Goal: Register for event/course

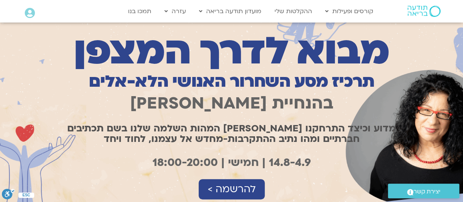
scroll to position [75, 0]
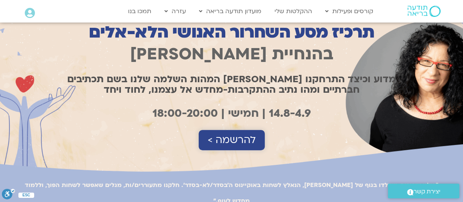
click at [234, 140] on span "להרשמה >" at bounding box center [232, 139] width 48 height 11
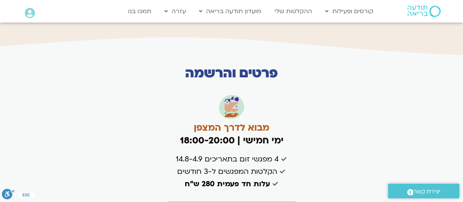
scroll to position [1810, 0]
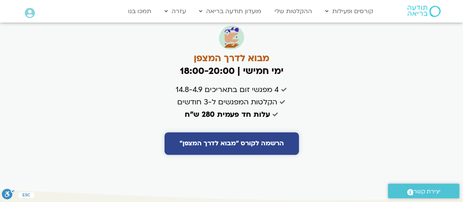
click at [243, 140] on span "הרשמה לקורס "מבוא לדרך המצפן"" at bounding box center [231, 144] width 104 height 8
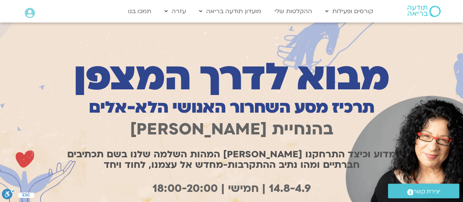
scroll to position [0, 0]
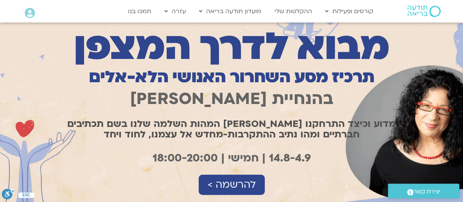
scroll to position [38, 0]
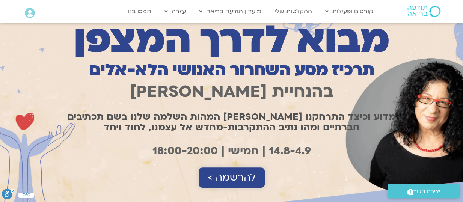
click at [230, 175] on span "להרשמה >" at bounding box center [232, 177] width 48 height 11
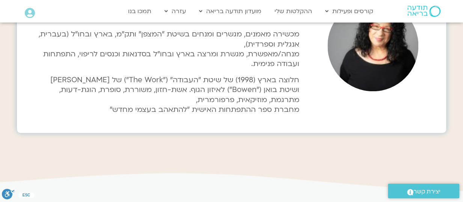
scroll to position [1697, 0]
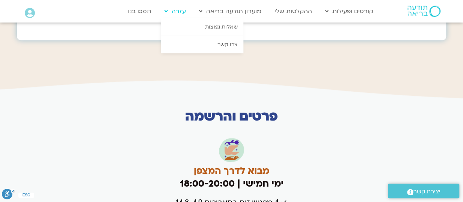
click at [180, 8] on link "עזרה" at bounding box center [175, 11] width 29 height 14
click at [227, 46] on link "צרו קשר" at bounding box center [202, 44] width 83 height 17
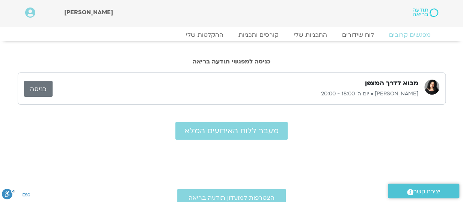
scroll to position [38, 0]
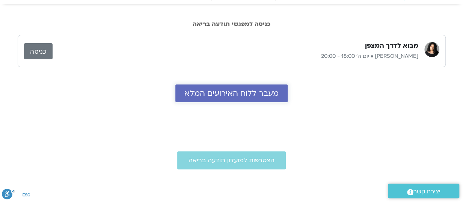
click at [234, 92] on span "מעבר ללוח האירועים המלא" at bounding box center [231, 93] width 94 height 9
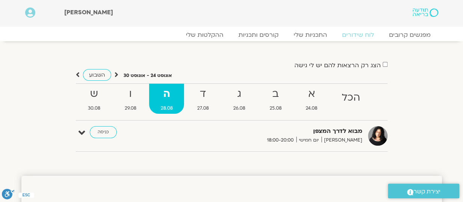
click at [169, 100] on strong "ה" at bounding box center [166, 94] width 35 height 17
click at [167, 92] on strong "ה" at bounding box center [166, 94] width 35 height 17
click at [103, 132] on link "כניסה" at bounding box center [103, 132] width 27 height 12
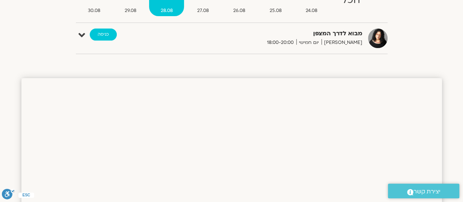
scroll to position [113, 0]
